Goal: Information Seeking & Learning: Learn about a topic

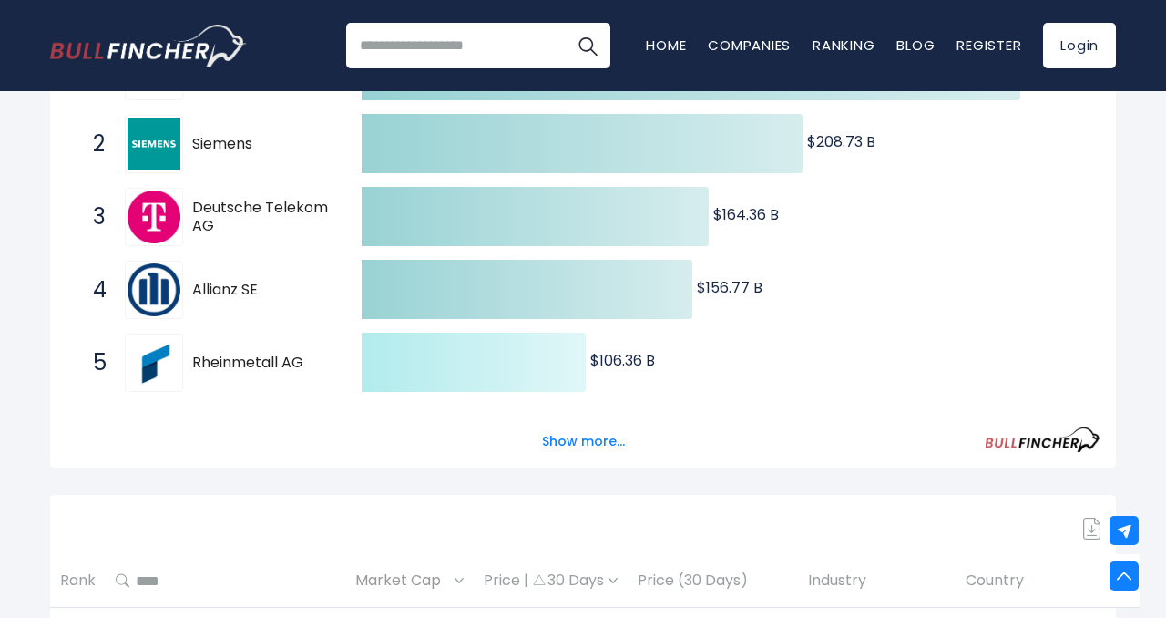
scroll to position [416, 0]
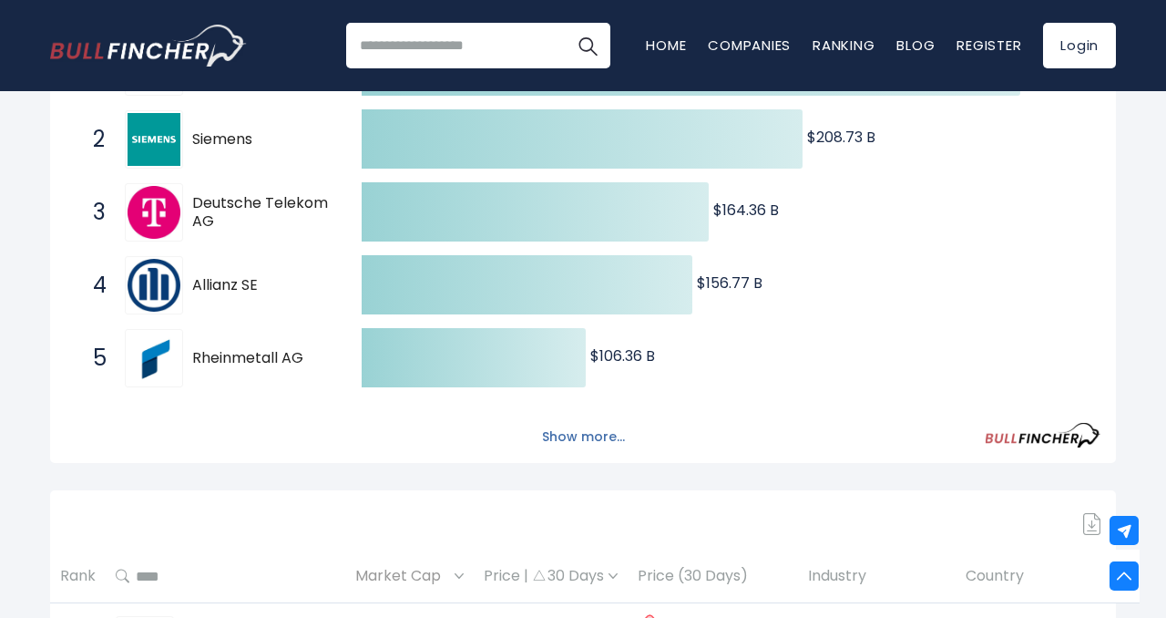
click at [569, 437] on button "Show more..." at bounding box center [583, 437] width 105 height 30
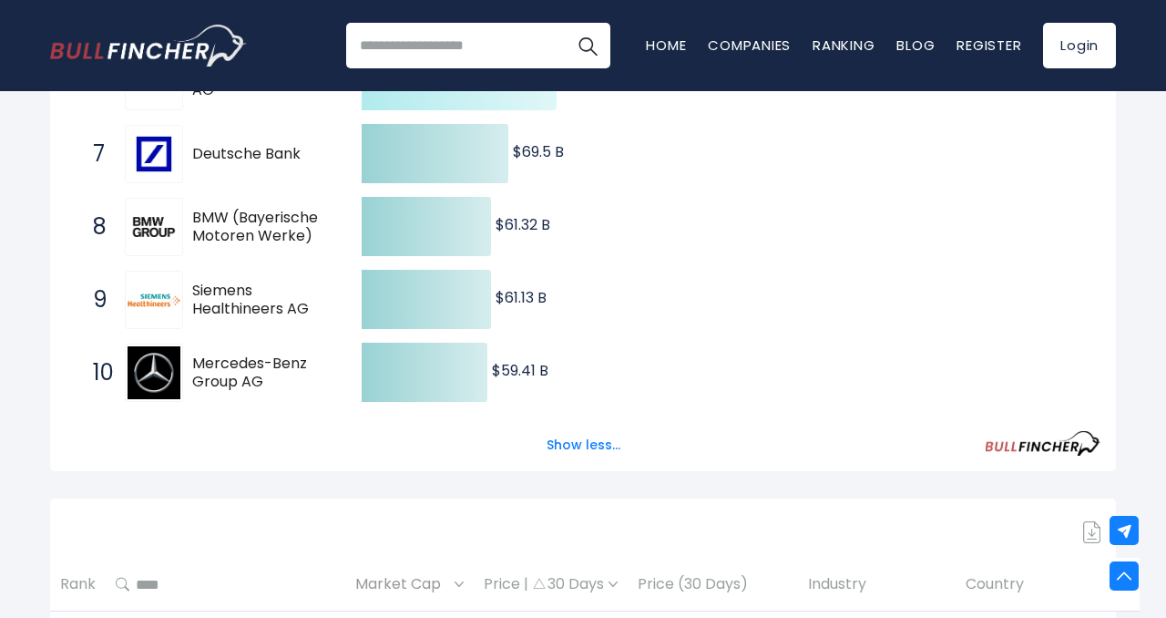
scroll to position [806, 0]
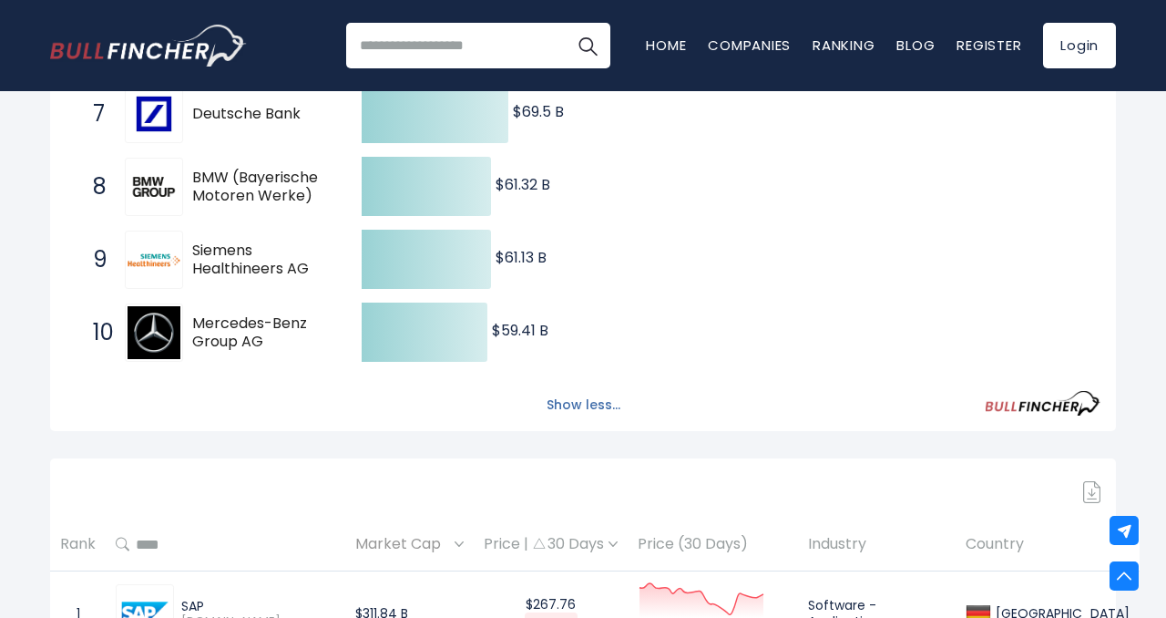
click at [554, 397] on button "Show less..." at bounding box center [584, 405] width 96 height 30
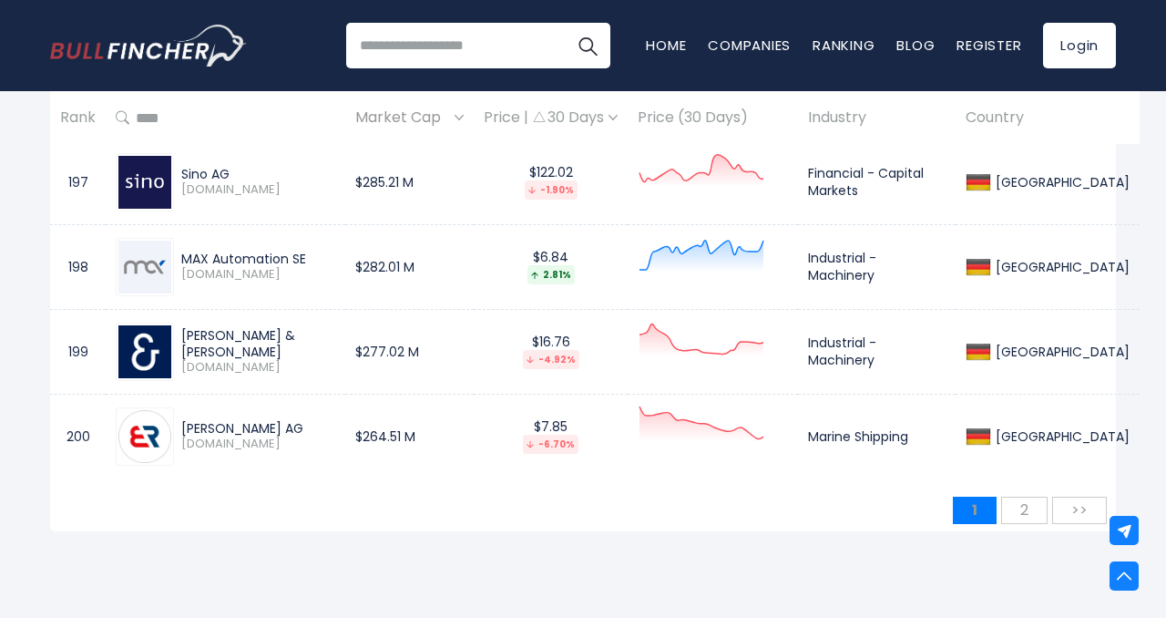
scroll to position [17539, 0]
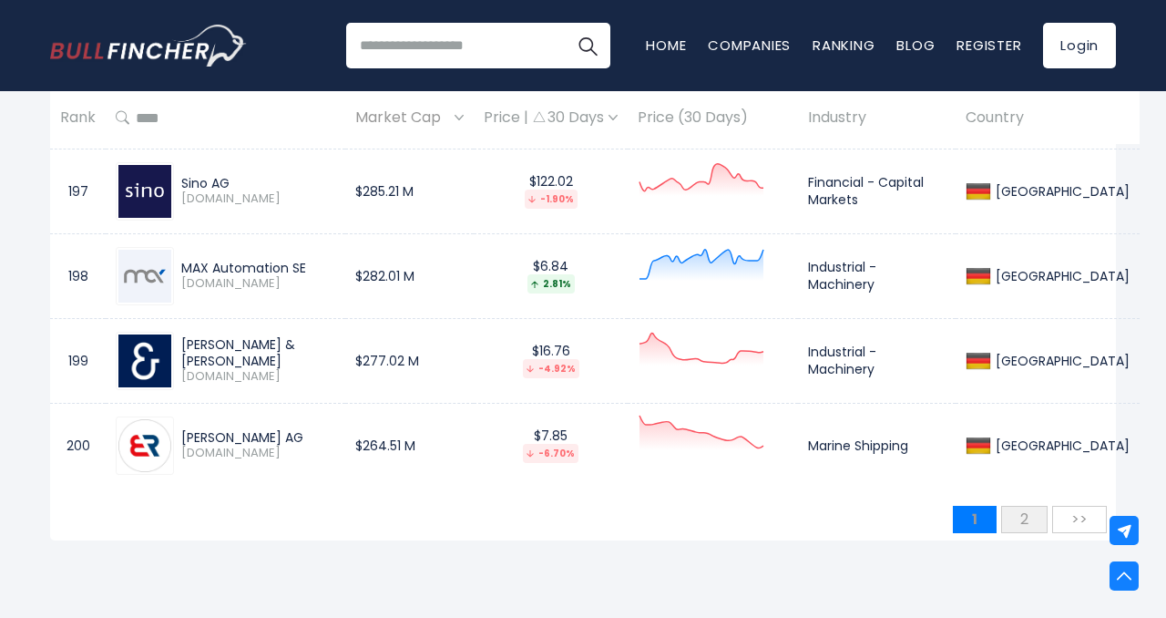
click at [1035, 504] on span "2" at bounding box center [1024, 519] width 26 height 30
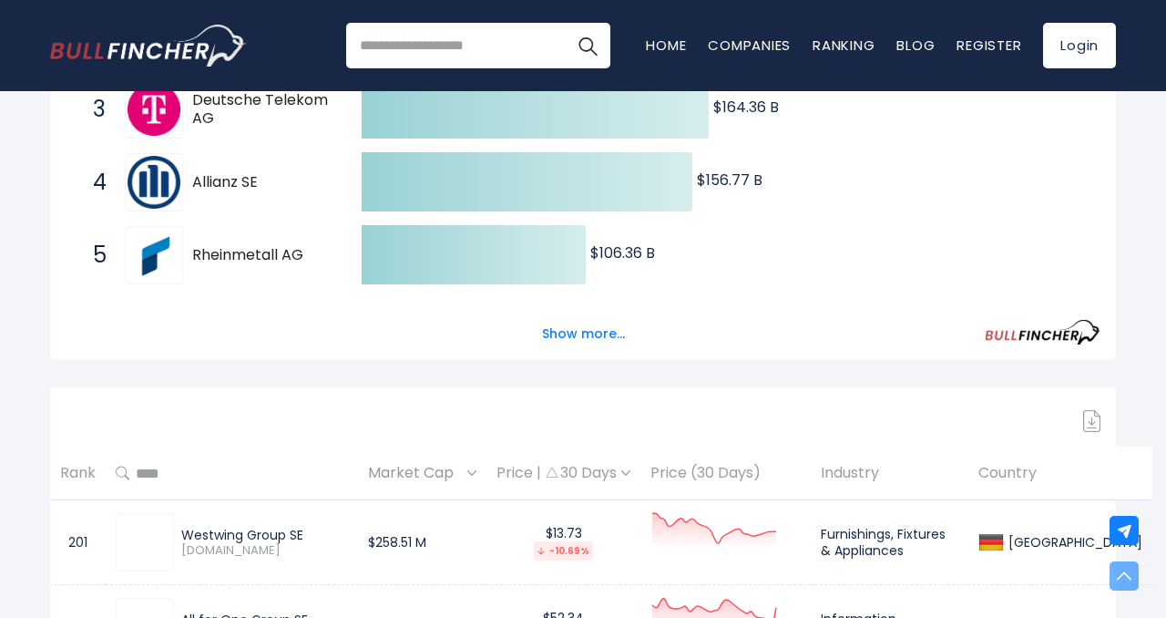
scroll to position [521, 0]
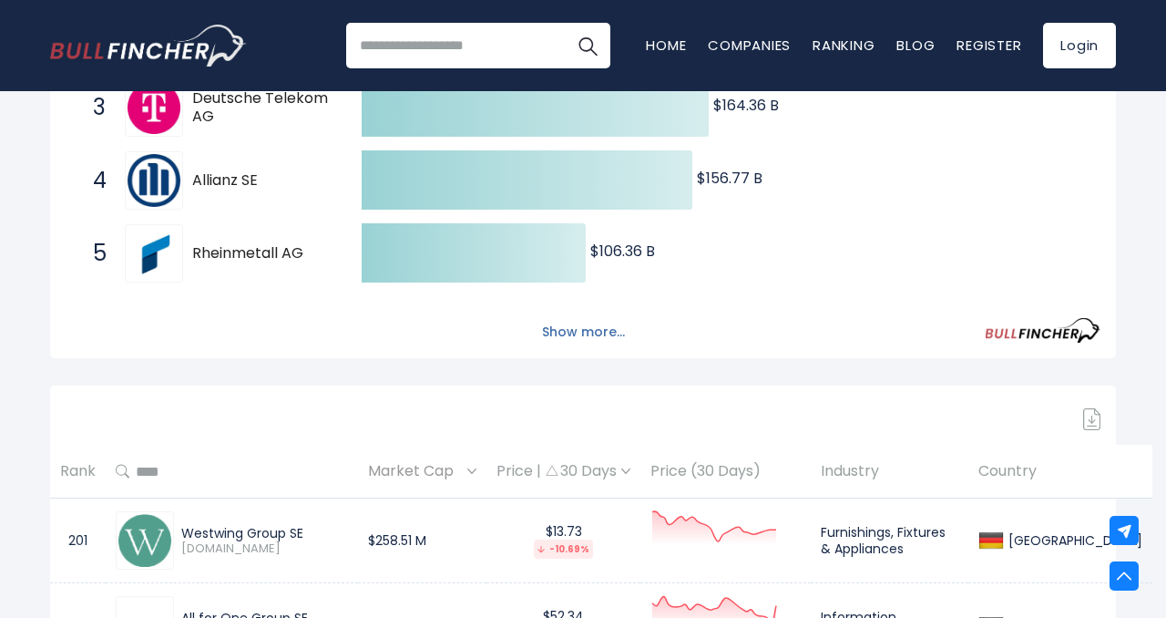
click at [580, 332] on button "Show more..." at bounding box center [583, 332] width 105 height 30
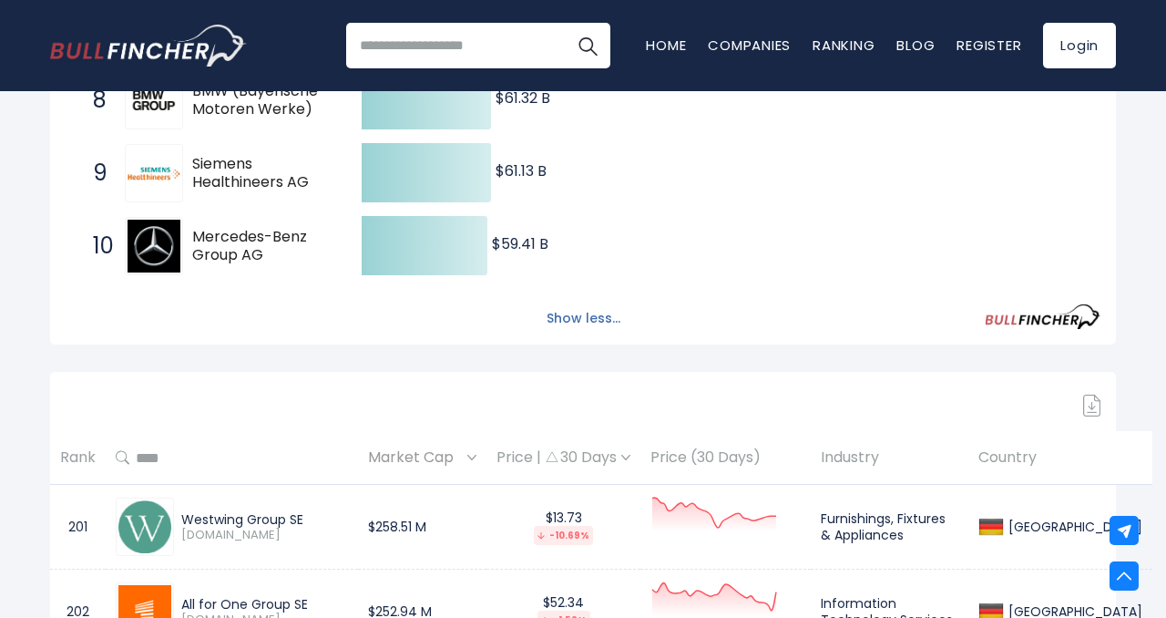
scroll to position [882, 0]
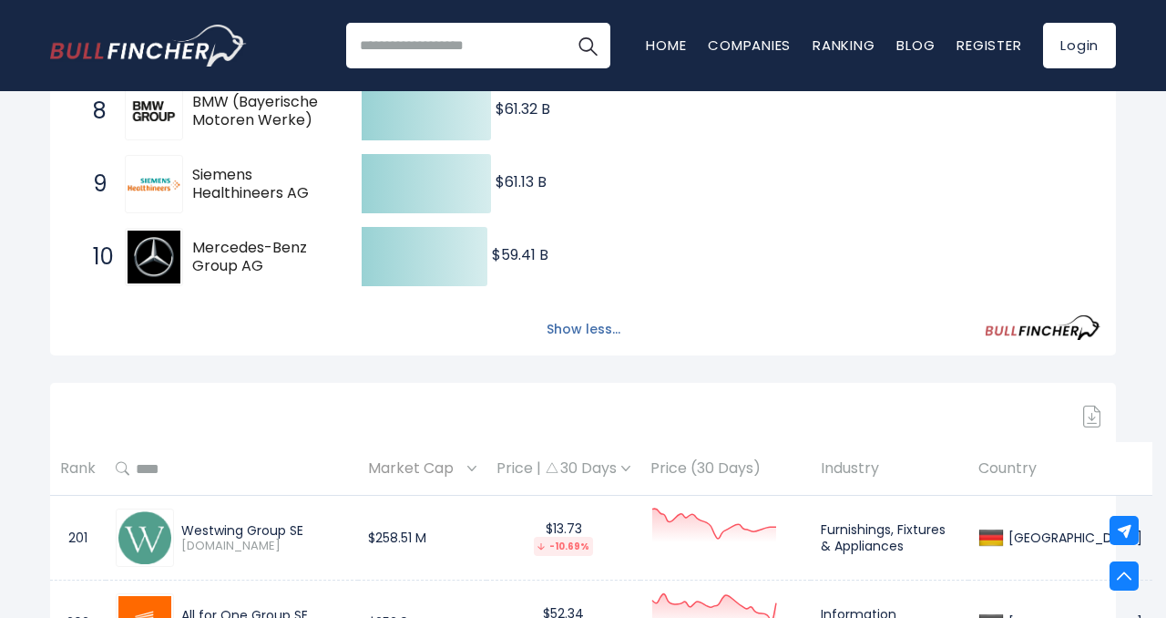
click at [571, 333] on button "Show less..." at bounding box center [584, 329] width 96 height 30
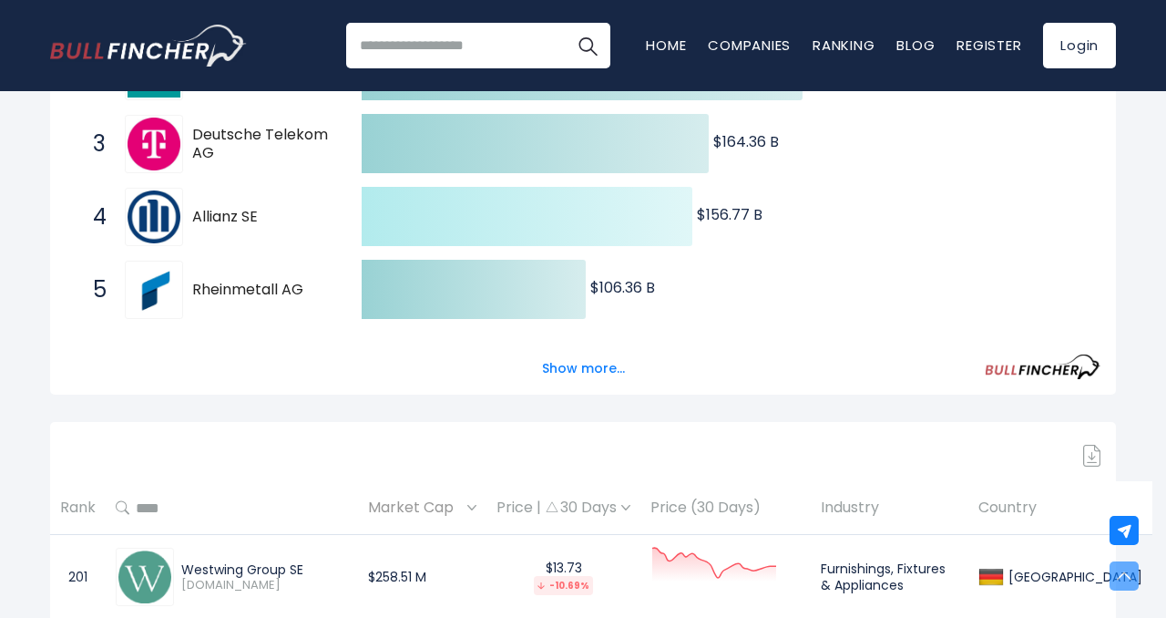
scroll to position [486, 0]
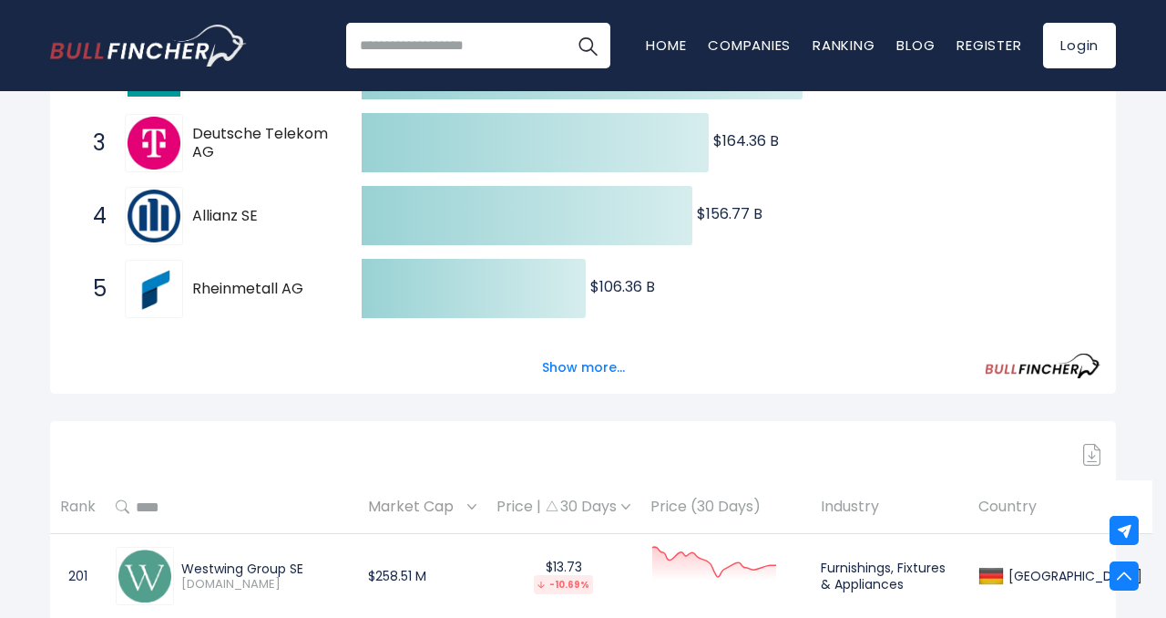
click at [541, 368] on button "Show more..." at bounding box center [583, 368] width 105 height 30
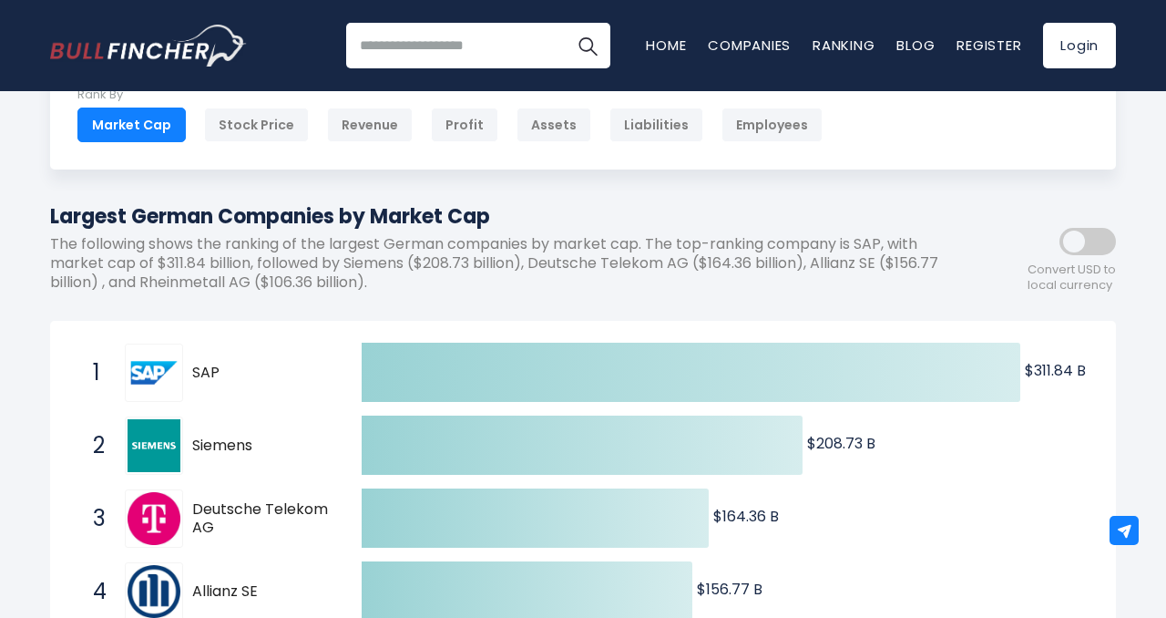
scroll to position [111, 0]
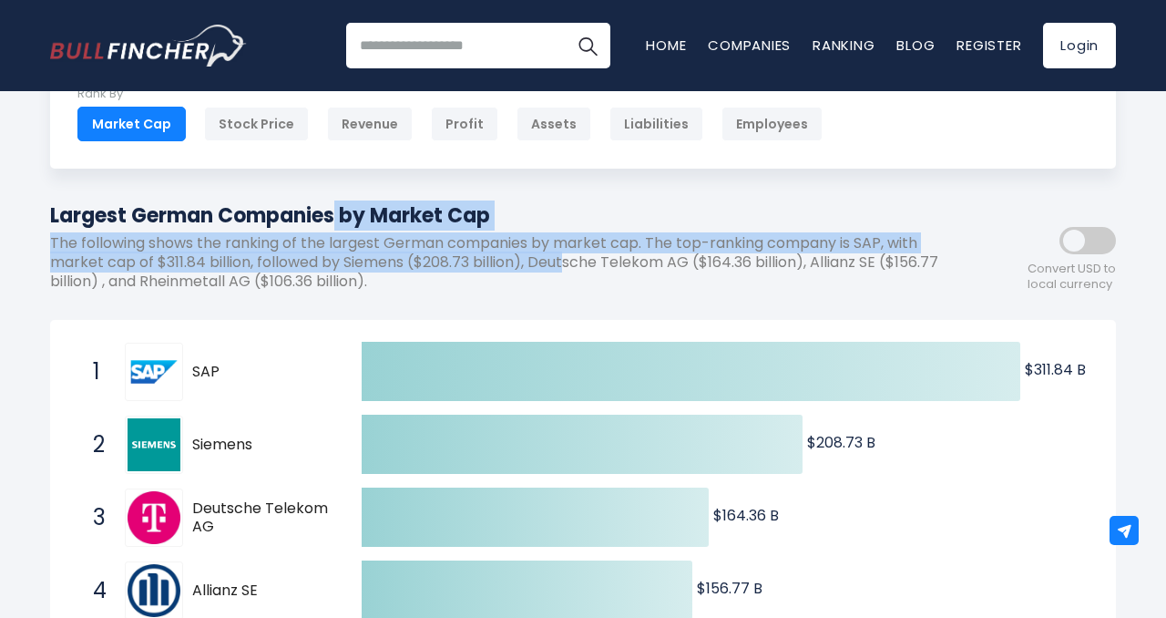
drag, startPoint x: 36, startPoint y: 211, endPoint x: 569, endPoint y: 253, distance: 533.8
click at [569, 253] on p "The following shows the ranking of the largest German companies by market cap. …" at bounding box center [501, 262] width 902 height 56
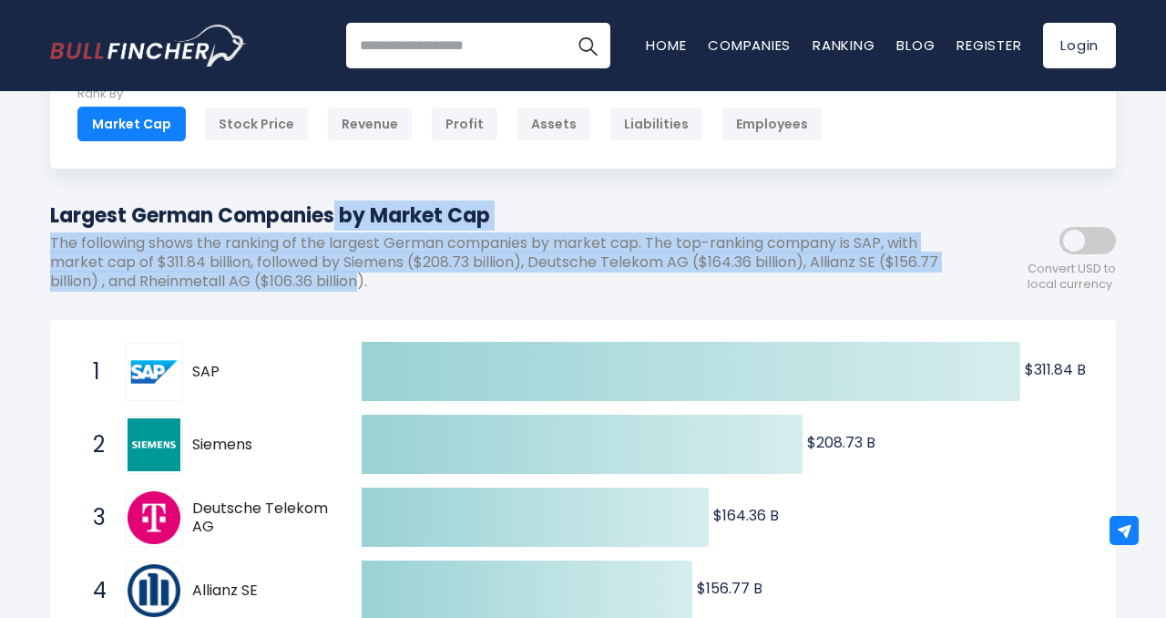
drag, startPoint x: 43, startPoint y: 210, endPoint x: 426, endPoint y: 273, distance: 387.8
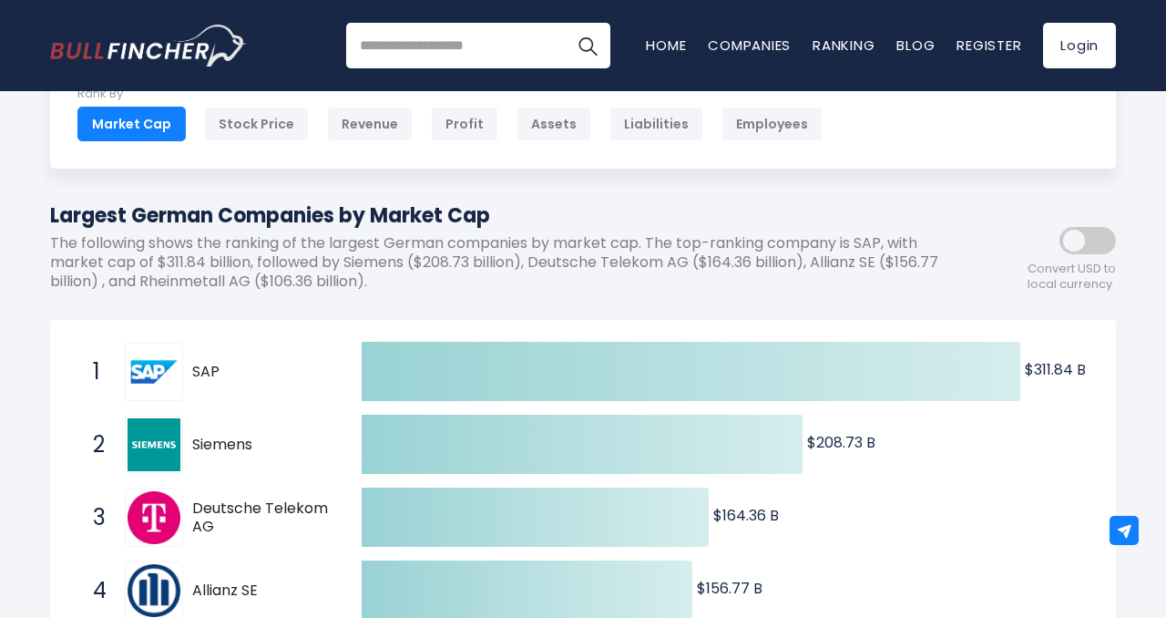
click at [515, 221] on h1 "Largest German Companies by Market Cap" at bounding box center [501, 215] width 902 height 30
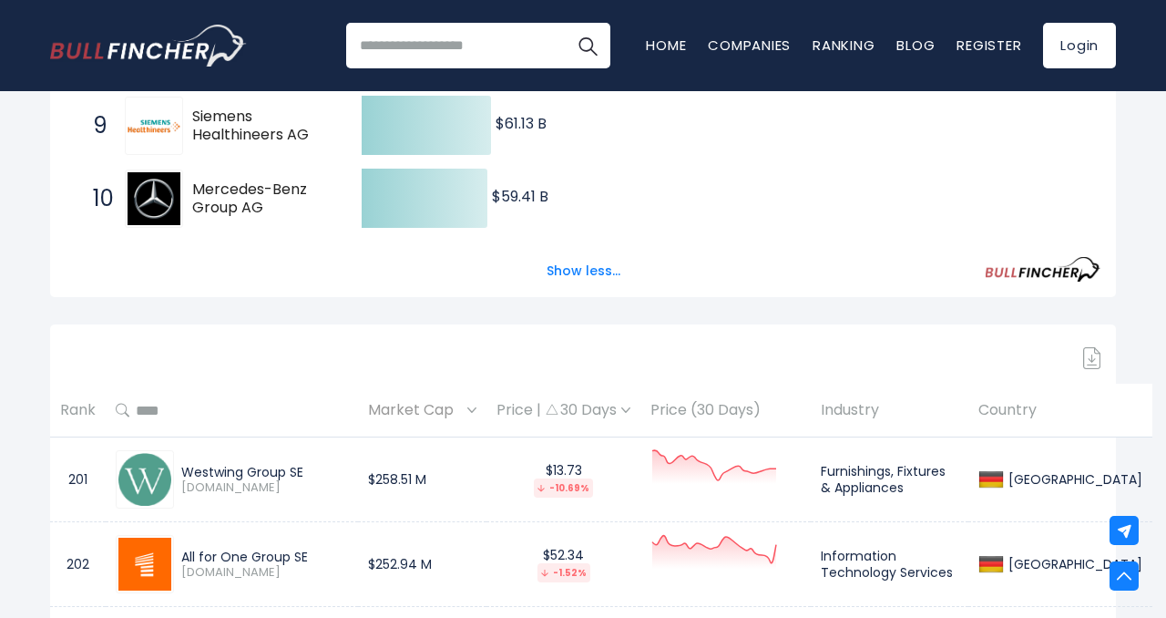
scroll to position [941, 0]
click at [583, 272] on button "Show less..." at bounding box center [584, 270] width 96 height 30
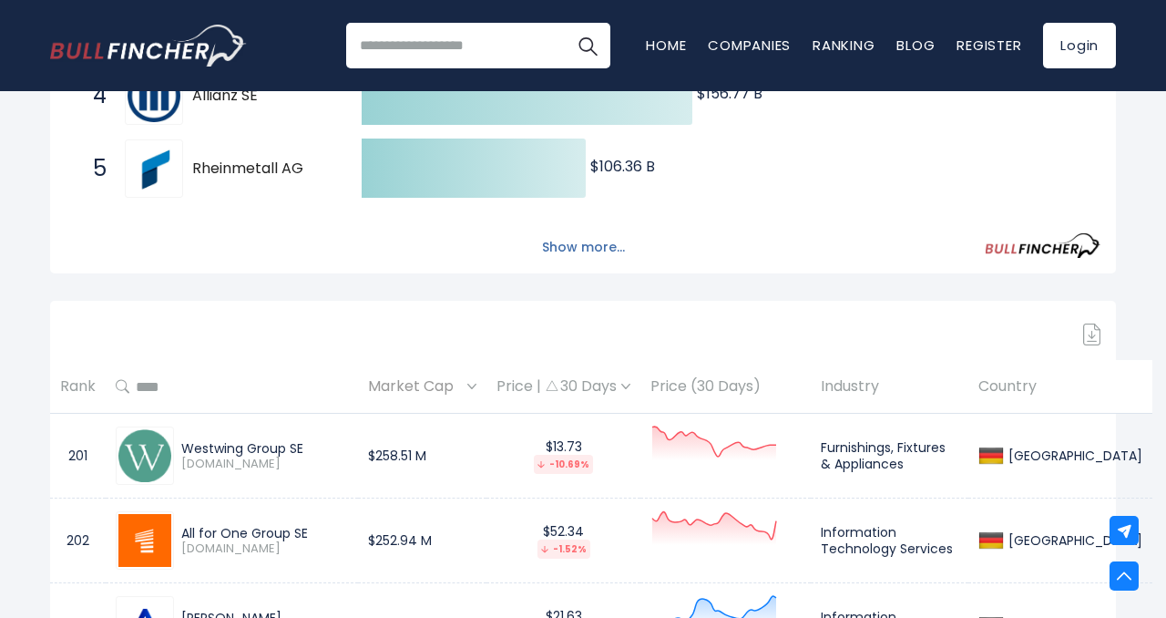
scroll to position [570, 0]
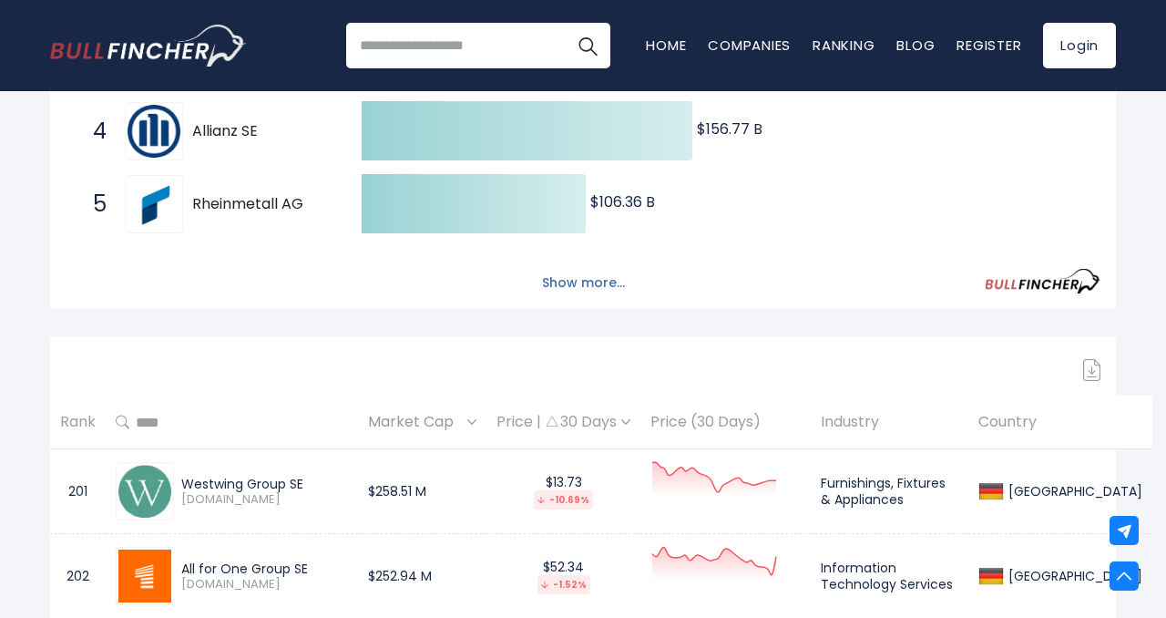
click at [588, 282] on button "Show more..." at bounding box center [583, 283] width 105 height 30
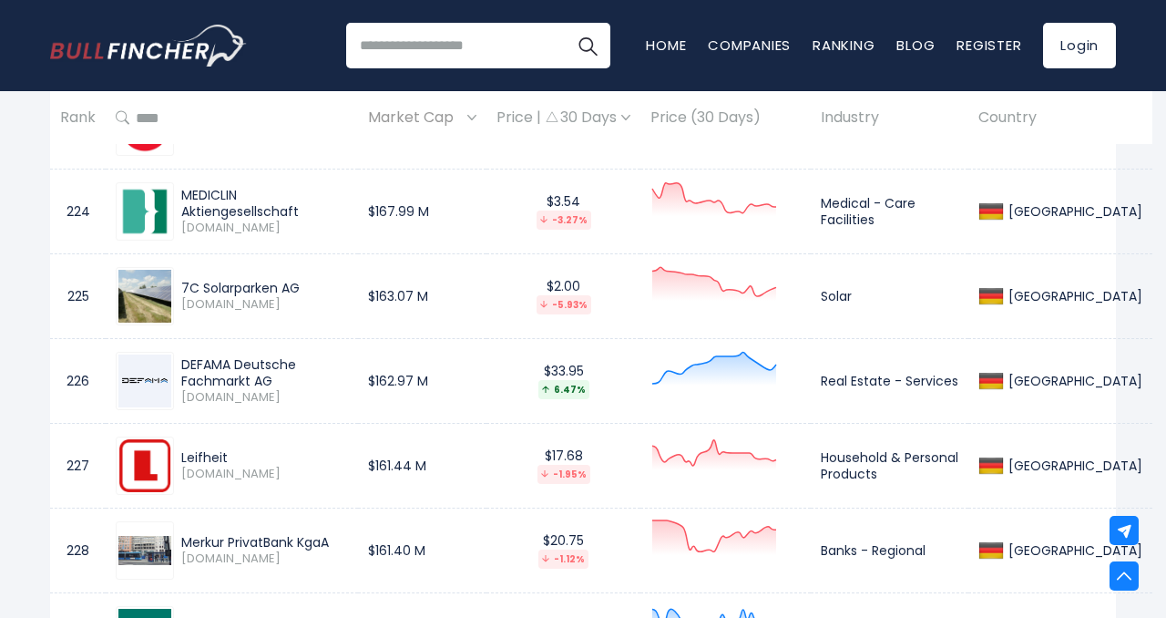
scroll to position [2834, 0]
